Goal: Task Accomplishment & Management: Use online tool/utility

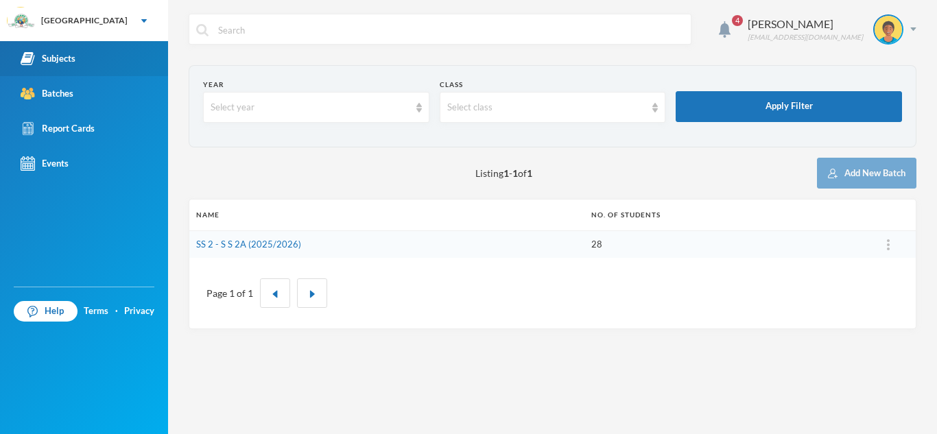
click at [67, 59] on div "Subjects" at bounding box center [48, 58] width 55 height 14
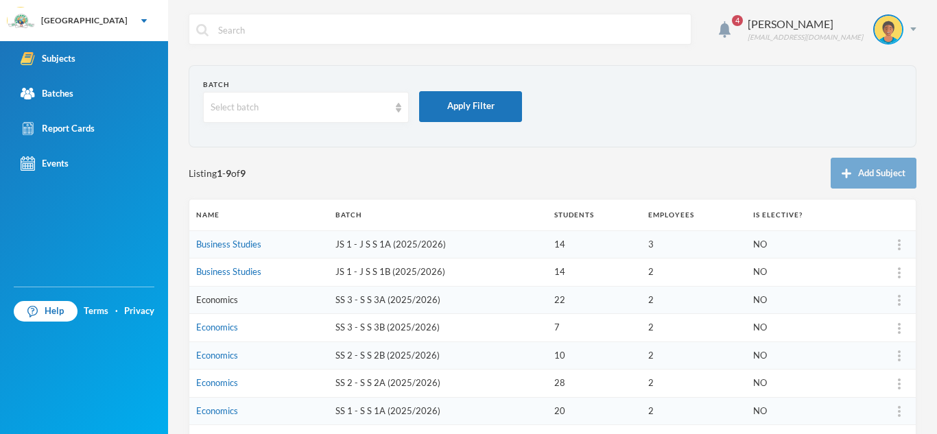
click at [208, 298] on link "Economics" at bounding box center [217, 299] width 42 height 11
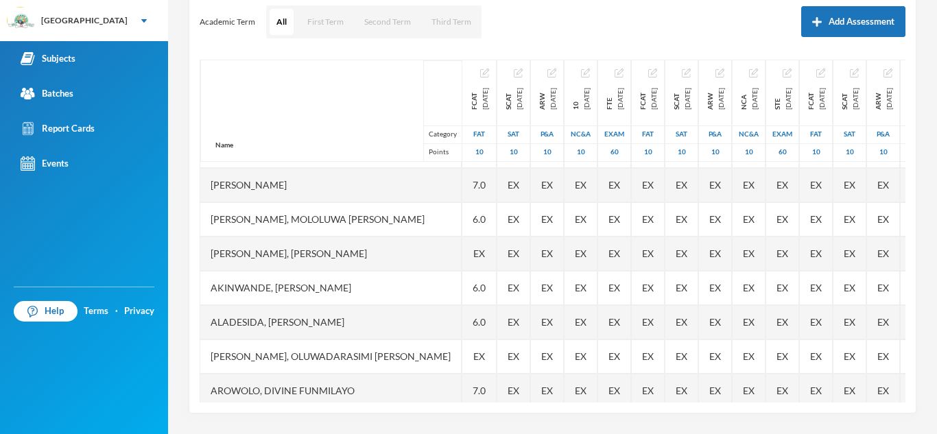
scroll to position [220, 0]
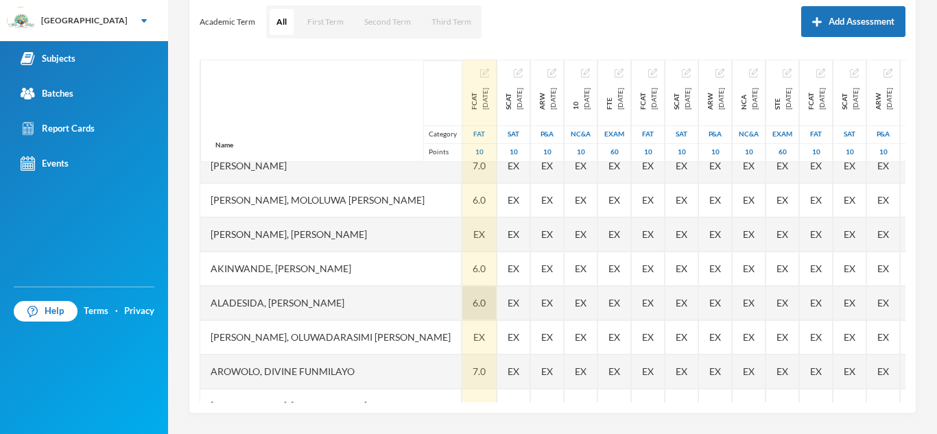
click at [462, 303] on div "6.0" at bounding box center [479, 303] width 34 height 34
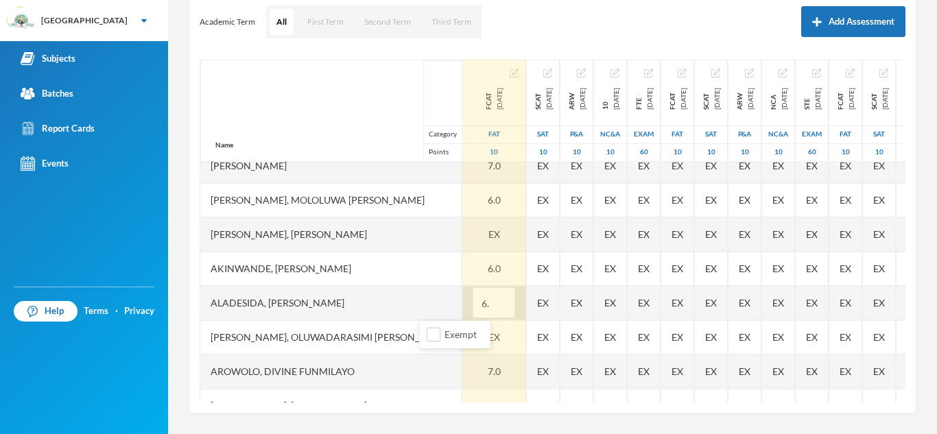
type input "6"
type input "8"
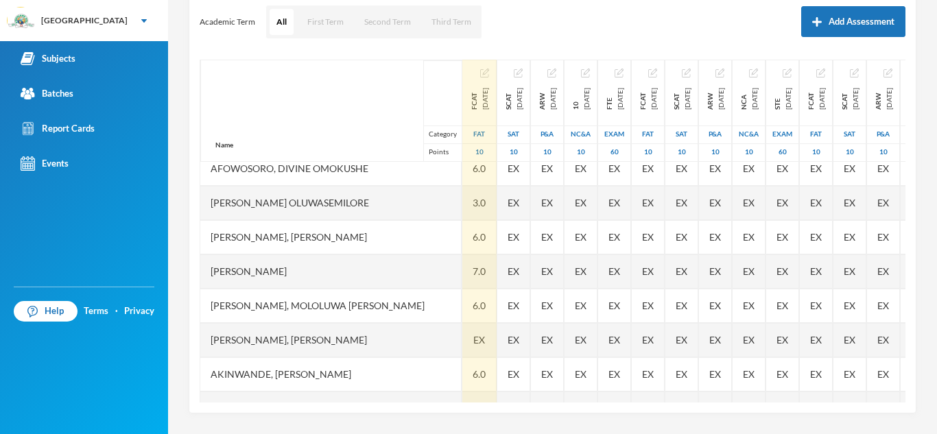
scroll to position [86, 0]
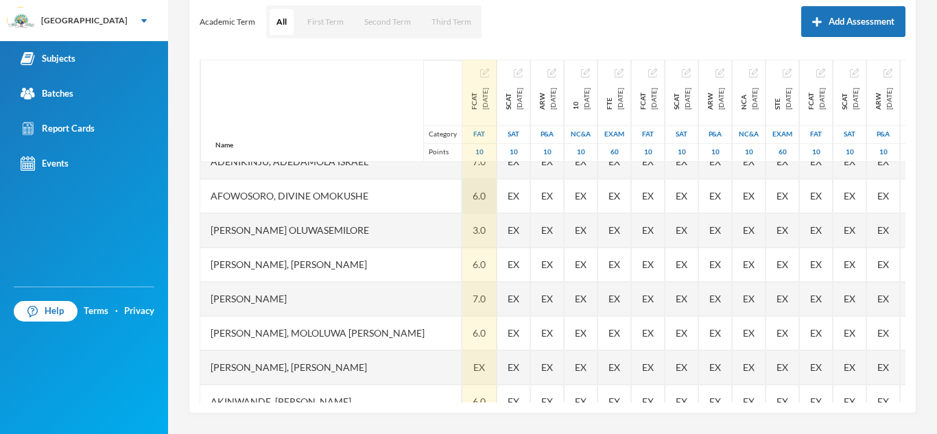
click at [462, 200] on div "6.0" at bounding box center [479, 196] width 34 height 34
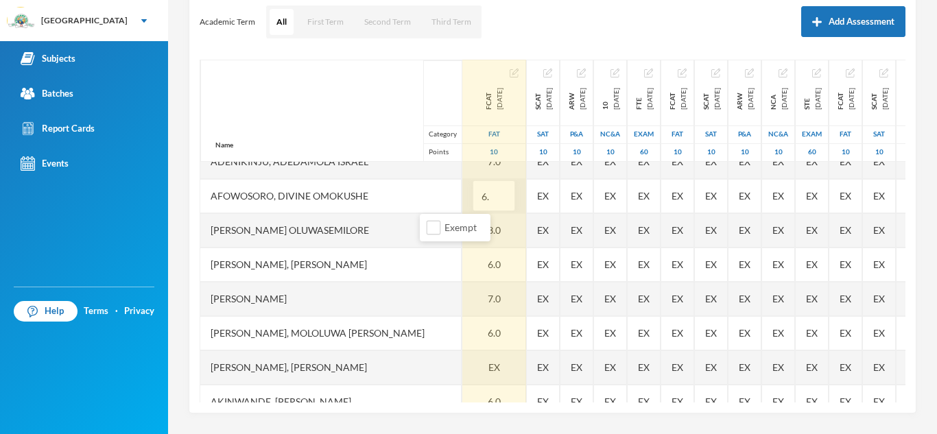
type input "6"
type input "7"
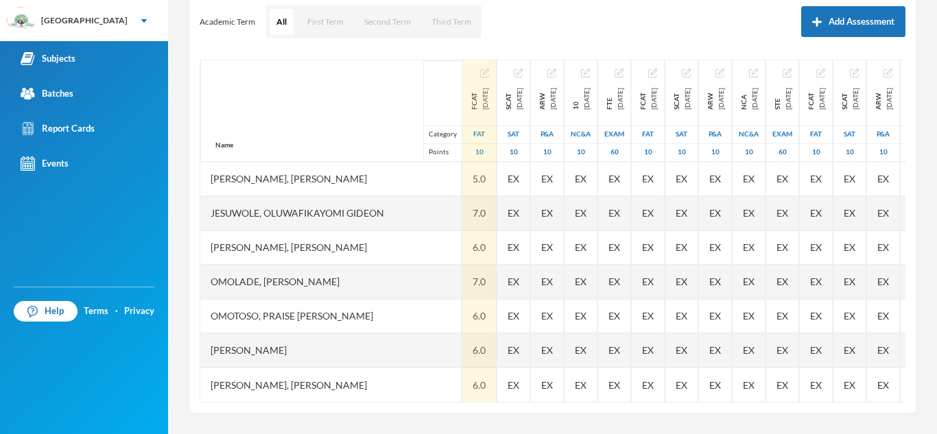
scroll to position [525, 0]
